Goal: Task Accomplishment & Management: Use online tool/utility

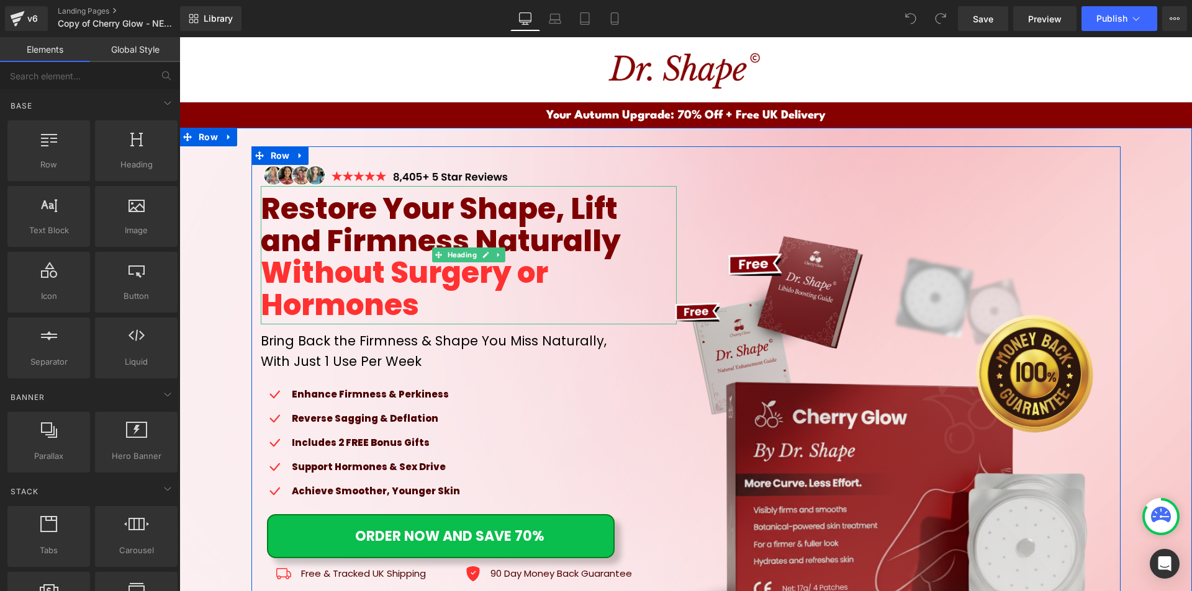
click at [412, 222] on span "Restore Your Shape, Lift and Firmness Naturally" at bounding box center [441, 225] width 360 height 73
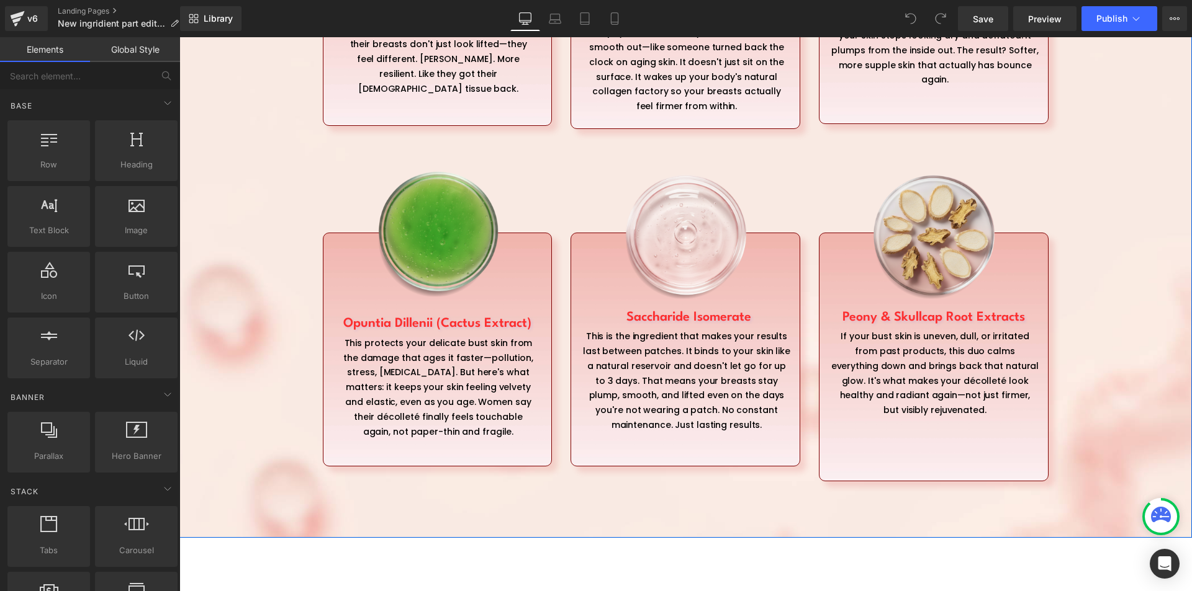
click at [623, 397] on p "This is the ingredient that makes your results last between patches. It binds t…" at bounding box center [686, 382] width 208 height 104
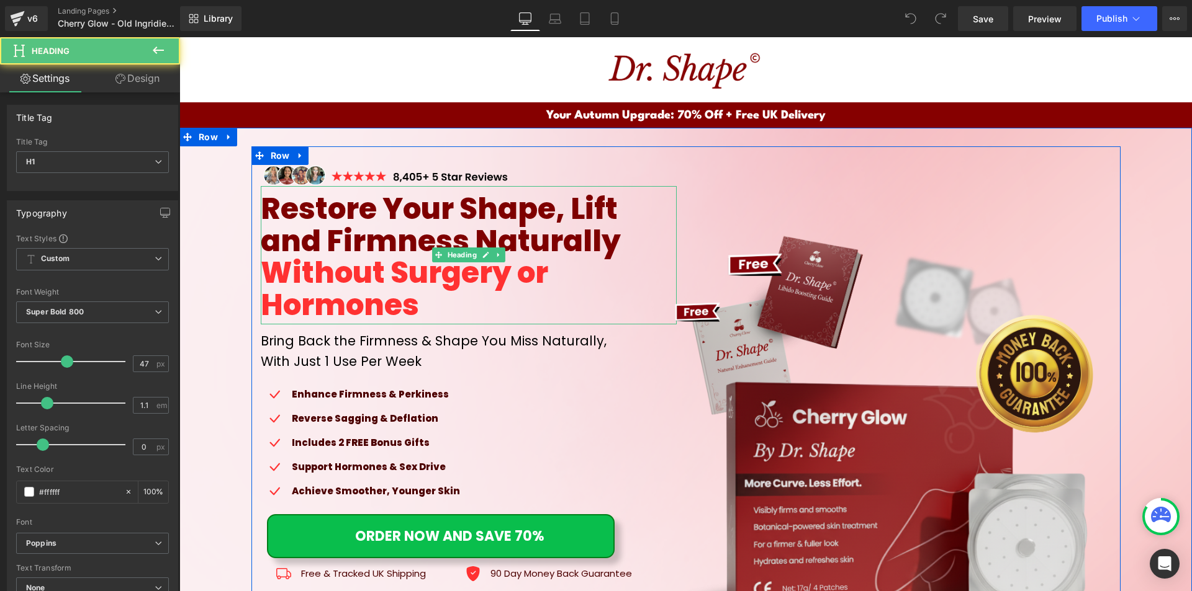
click at [372, 228] on span "Restore Your Shape, Lift and Firmness Naturally" at bounding box center [441, 225] width 360 height 73
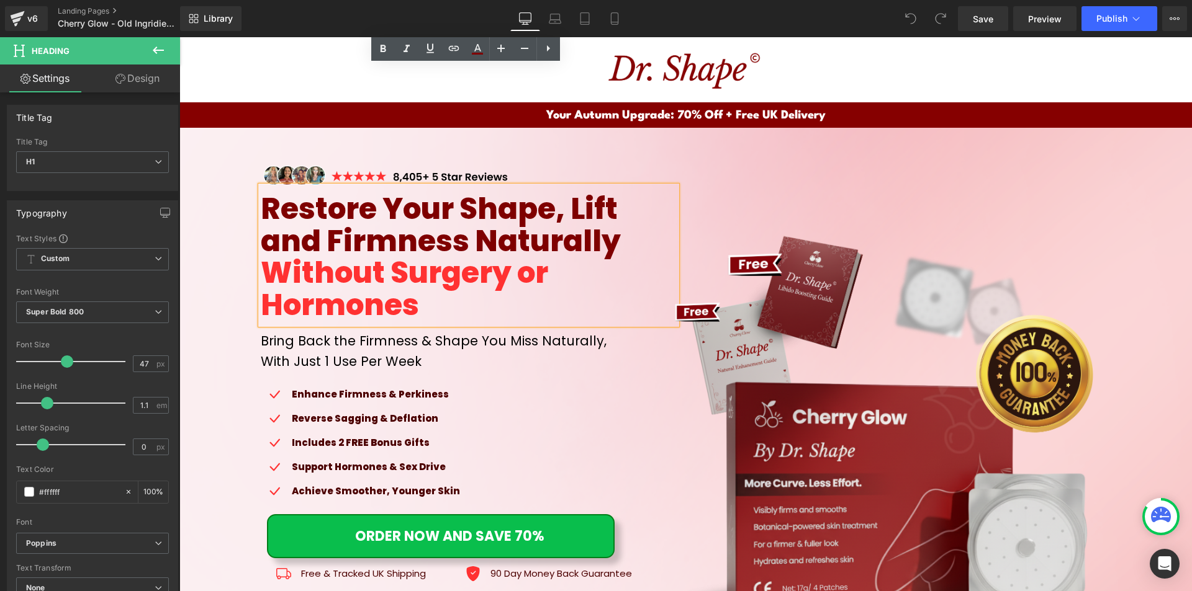
scroll to position [248, 0]
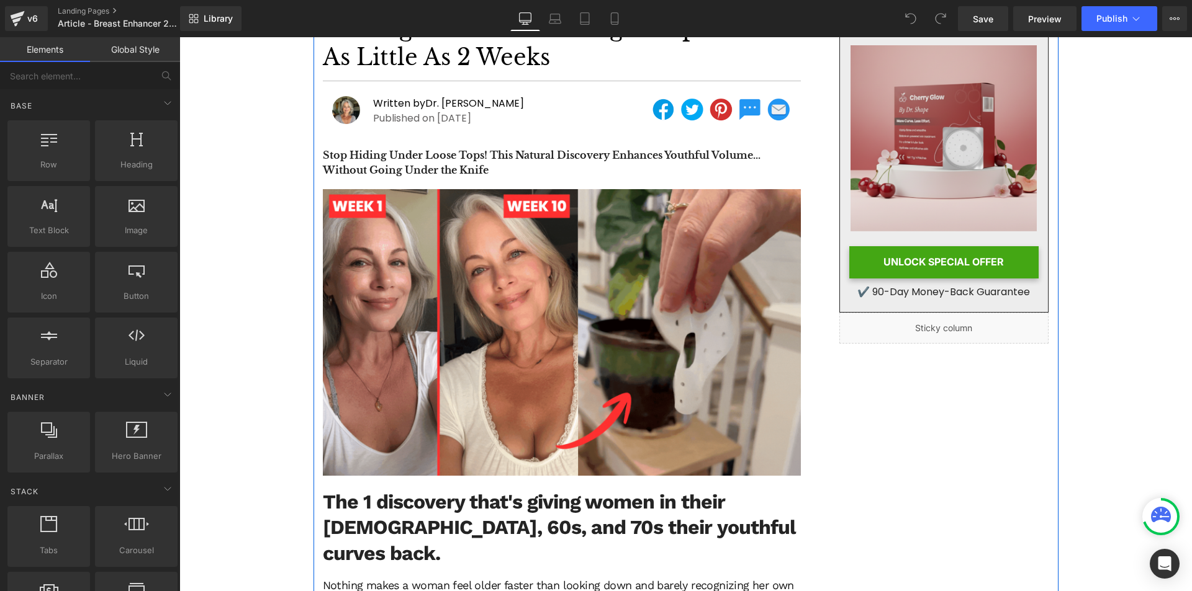
scroll to position [496, 0]
